Goal: Task Accomplishment & Management: Complete application form

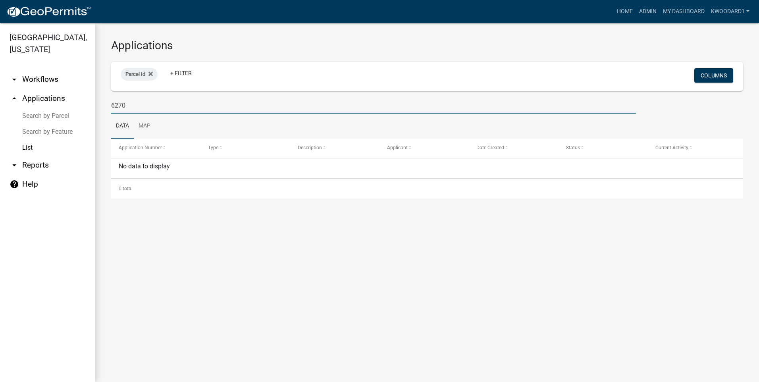
click at [259, 108] on input "6270" at bounding box center [373, 105] width 525 height 16
type input "6"
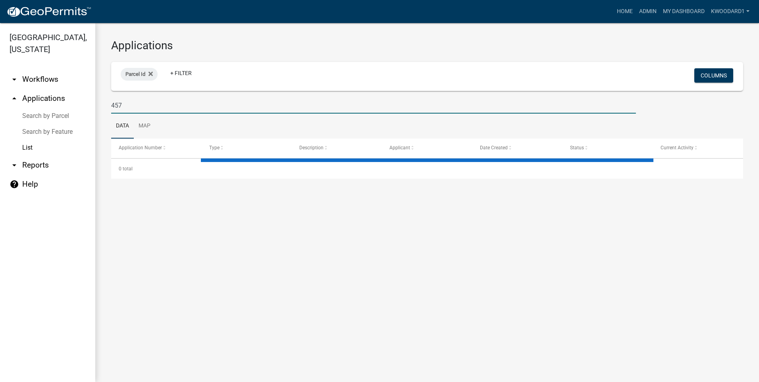
type input "4570"
select select "3: 100"
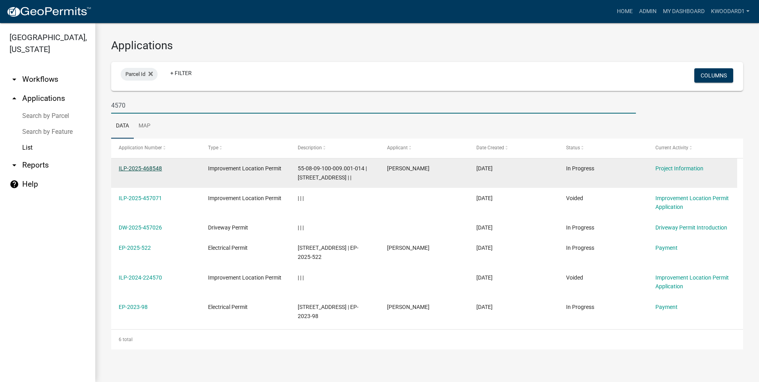
type input "4570"
click at [160, 167] on link "ILP-2025-468548" at bounding box center [140, 168] width 43 height 6
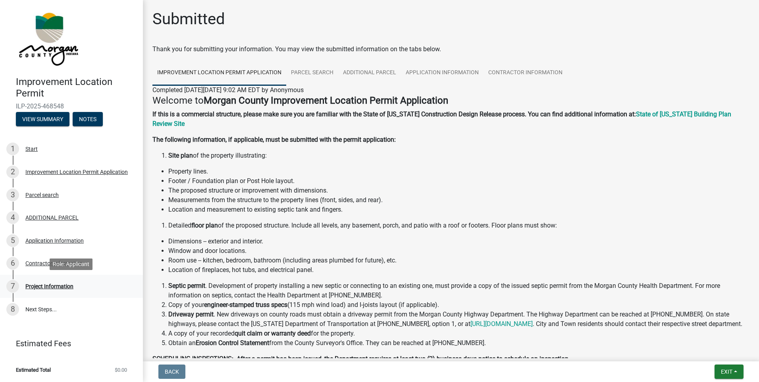
click at [67, 287] on div "Project Information" at bounding box center [49, 286] width 48 height 6
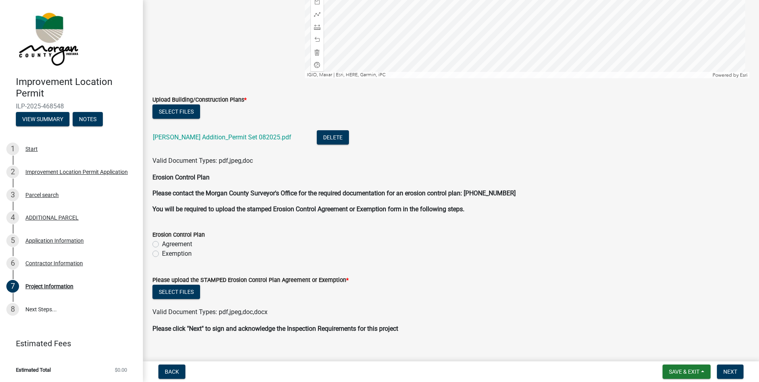
scroll to position [1389, 0]
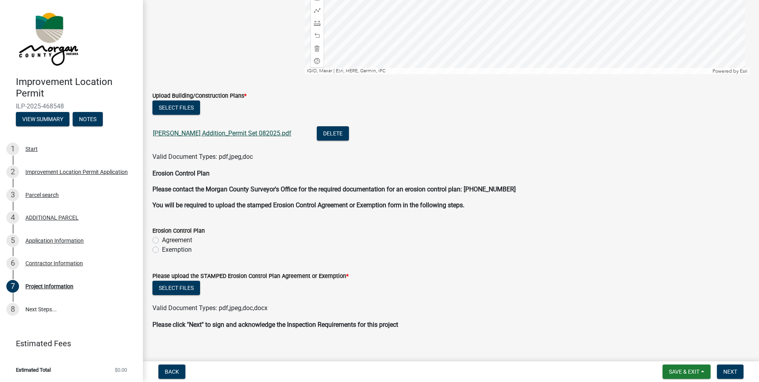
click at [222, 135] on link "[PERSON_NAME] Addition_Permit Set 082025.pdf" at bounding box center [222, 133] width 138 height 8
click at [173, 249] on label "Exemption" at bounding box center [177, 250] width 30 height 10
click at [167, 249] on input "Exemption" at bounding box center [164, 247] width 5 height 5
radio input "true"
click at [175, 288] on button "Select files" at bounding box center [176, 288] width 48 height 14
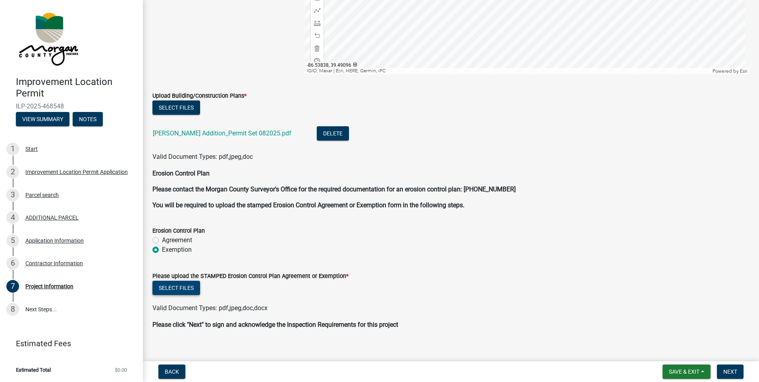
click at [181, 283] on button "Select files" at bounding box center [176, 288] width 48 height 14
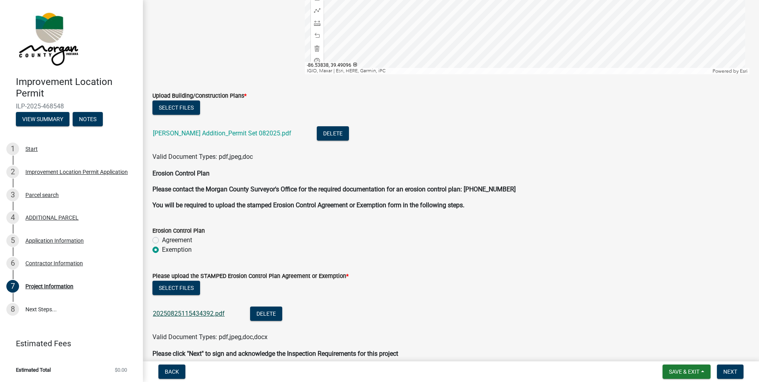
click at [190, 313] on link "20250825115434392.pdf" at bounding box center [189, 314] width 72 height 8
click at [699, 371] on span "Save & Exit" at bounding box center [684, 371] width 31 height 6
click at [688, 354] on button "Save & Exit" at bounding box center [678, 350] width 63 height 19
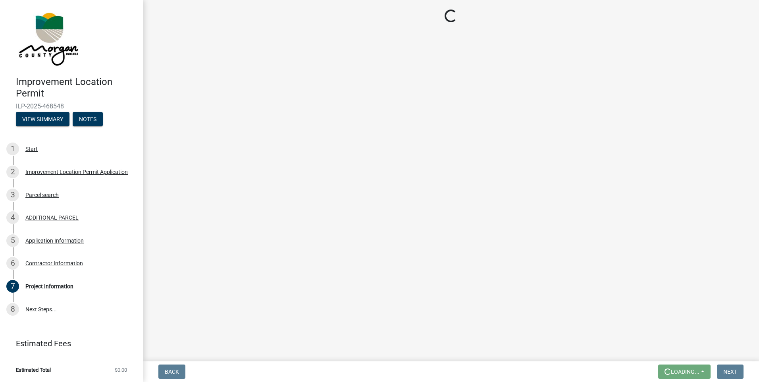
scroll to position [0, 0]
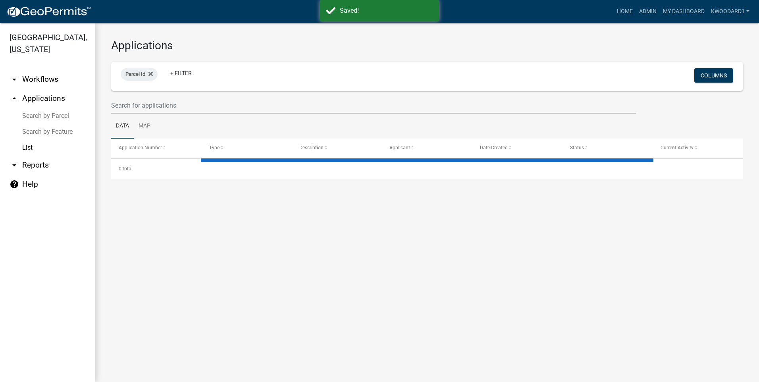
select select "3: 100"
